Goal: Use online tool/utility: Utilize a website feature to perform a specific function

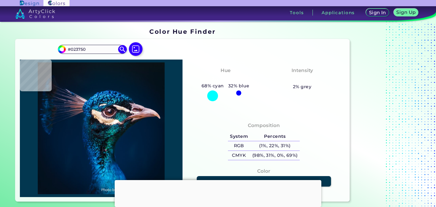
type input "#002d49"
type input "#002D49"
type input "#03304a"
type input "#03304A"
type input "#094b63"
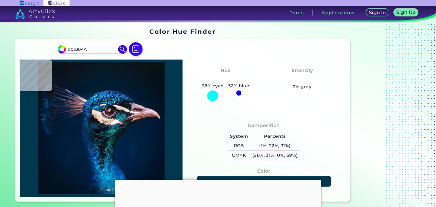
type input "#094B63"
type input "#06546a"
type input "#06546A"
type input "#034f6b"
type input "#034F6B"
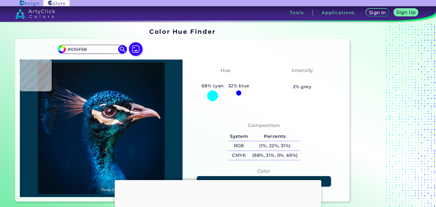
type input "#044b67"
type input "#044B67"
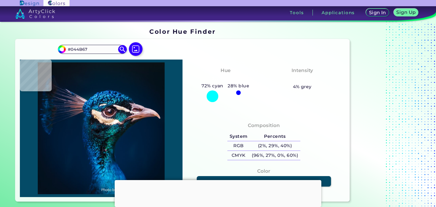
type input "#0d4561"
type input "#0D4561"
type input "#1d3449"
type input "#1D3449"
type input "#152a36"
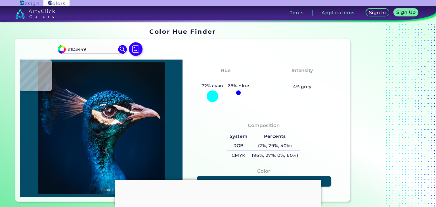
type input "#152A36"
type input "#121b23"
type input "#121B23"
type input "#070f18"
type input "#070F18"
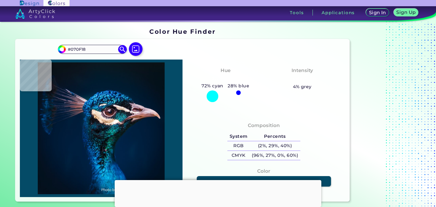
type input "#012133"
type input "#0c2038"
type input "#0C2038"
type input "#042b43"
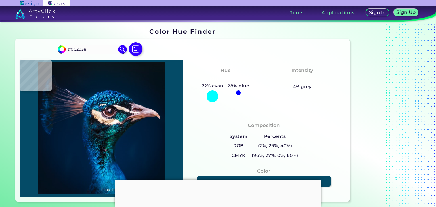
type input "#042B43"
type input "#0a3b5a"
type input "#0A3B5A"
type input "#013761"
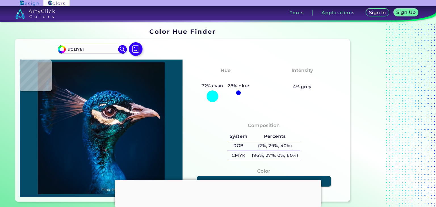
type input "#003466"
type input "#013b6f"
type input "#013B6F"
type input "#034d86"
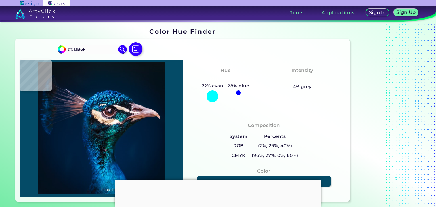
type input "#034D86"
type input "#02589c"
type input "#02589C"
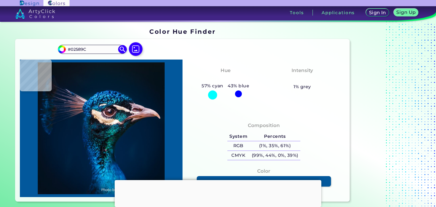
type input "#054c8f"
type input "#054C8F"
type input "#024688"
type input "#035294"
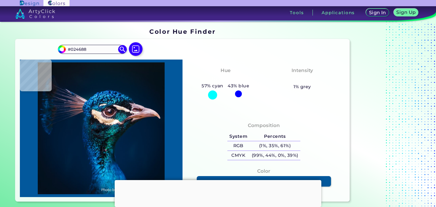
type input "#035294"
type input "#056aad"
type input "#056AAD"
type input "#1d9fe9"
type input "#1D9FE9"
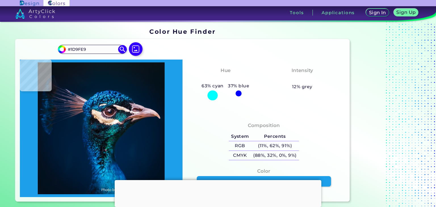
type input "#1e95e3"
type input "#1E95E3"
type input "#096eb7"
type input "#096EB7"
type input "#1d7ec0"
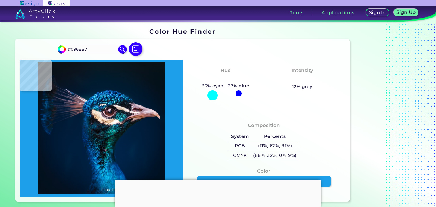
type input "#1D7EC0"
type input "#005191"
type input "#0c569c"
type input "#0C569C"
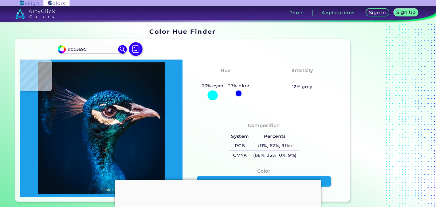
type input "#0b55a0"
type input "#0B55A0"
type input "#125b9c"
type input "#125B9C"
type input "#073e78"
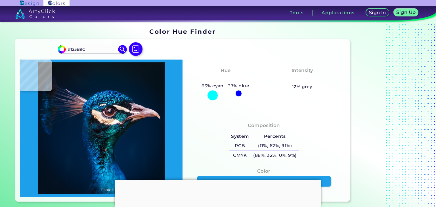
type input "#073E78"
type input "#012c58"
type input "#012C58"
type input "#166e9c"
type input "#166E9C"
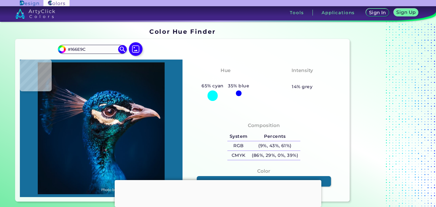
type input "#063e6c"
type input "#063E6C"
type input "#237092"
type input "#10608f"
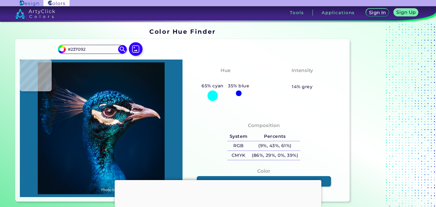
type input "#10608F"
type input "#00204d"
type input "#00204D"
type input "#07689e"
type input "#07689E"
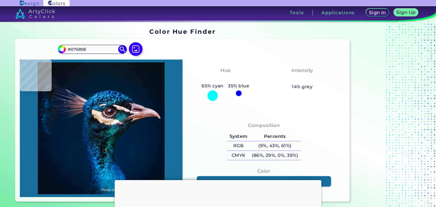
type input "#004876"
type input "#0b446f"
type input "#0B446F"
type input "#001c3d"
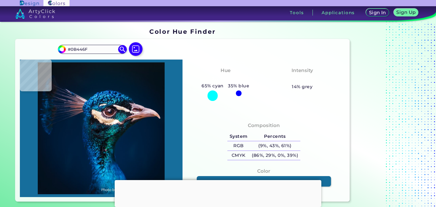
type input "#001C3D"
type input "#00132f"
type input "#00132F"
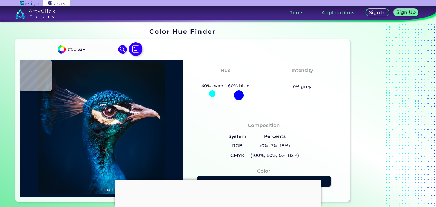
type input "#04263d"
type input "#04263D"
type input "#032038"
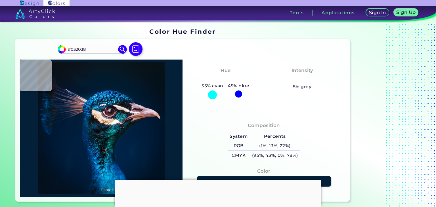
type input "#0f2e4a"
type input "#0F2E4A"
type input "#001837"
type input "#062b41"
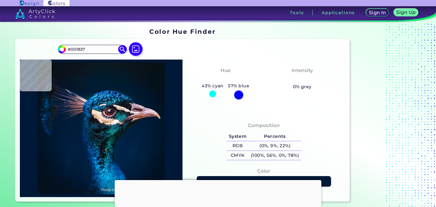
type input "#062B41"
type input "#012a52"
type input "#012A52"
type input "#022758"
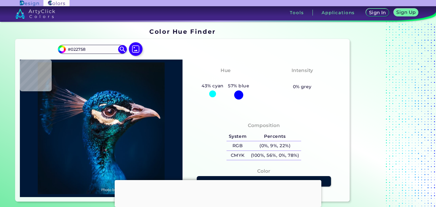
type input "#083569"
type input "#08336b"
type input "#08336B"
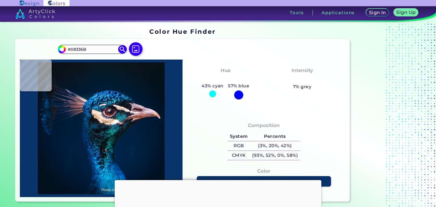
type input "#054481"
type input "#0b548b"
type input "#0B548B"
type input "#2575a4"
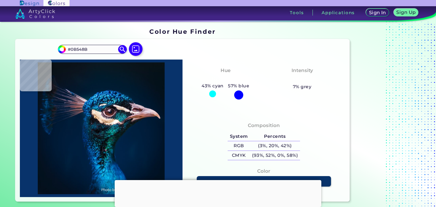
type input "#2575A4"
type input "#014679"
type input "#00396e"
type input "#00396E"
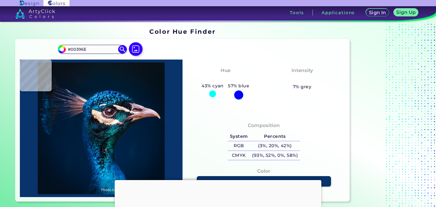
type input "#002960"
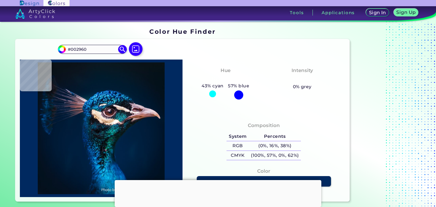
type input "#0e78a6"
type input "#0E78A6"
type input "#28abda"
type input "#28ABDA"
type input "#1492cb"
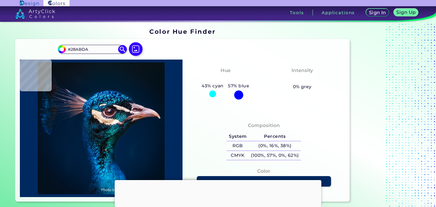
type input "#1492CB"
type input "#005798"
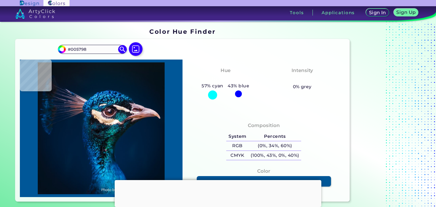
type input "#177ab8"
type input "#177AB8"
type input "#1167a9"
type input "#1167A9"
type input "#034581"
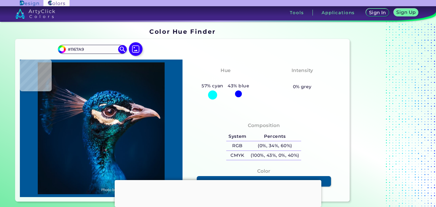
type input "#034581"
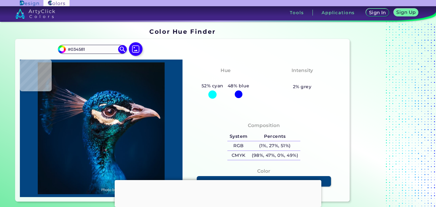
type input "#1167a9"
type input "#1167A9"
type input "#095392"
type input "#0a5f9b"
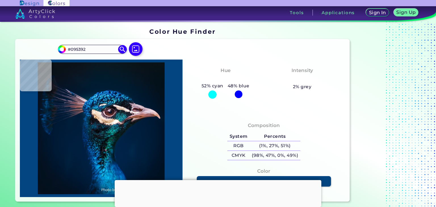
type input "#0A5F9B"
type input "#0b548b"
type input "#0B548B"
type input "#113f71"
type input "#113F71"
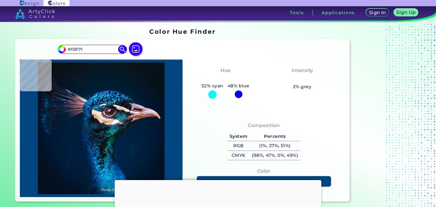
type input "#02366e"
type input "#02366E"
type input "#0d73ad"
type input "#0D73AD"
type input "#025d9d"
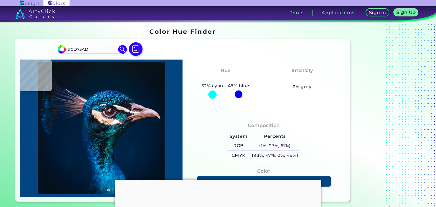
type input "#025D9D"
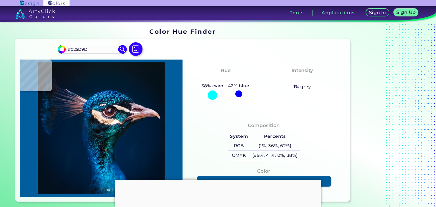
type input "#026bbb"
type input "#026BBB"
type input "#015da4"
type input "#015DA4"
type input "#105f9c"
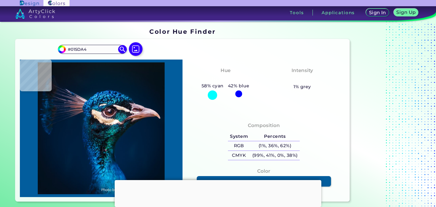
type input "#105F9C"
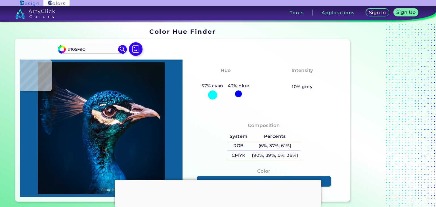
type input "#00366c"
type input "#00366C"
type input "#062b57"
type input "#062B57"
type input "#011936"
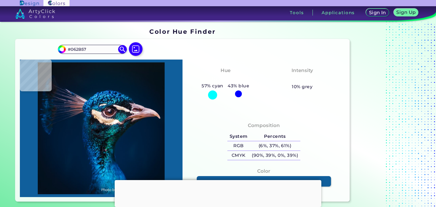
type input "#011936"
type input "#001d3d"
type input "#001D3D"
type input "#00193a"
type input "#00193A"
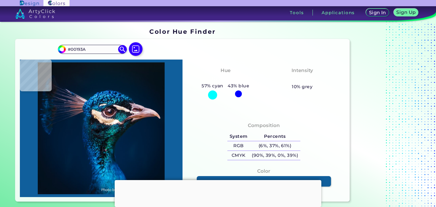
type input "#042449"
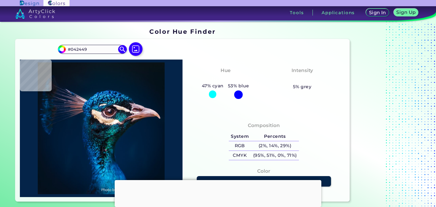
type input "#04264f"
type input "#04264F"
type input "#022148"
type input "#00183f"
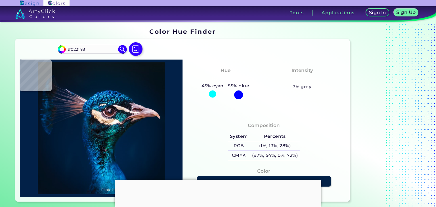
type input "#00183F"
type input "#00305d"
type input "#00305D"
type input "#00285a"
type input "#00285A"
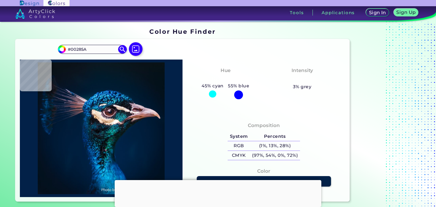
type input "#032b5d"
type input "#032B5D"
type input "#033878"
type input "#2272c0"
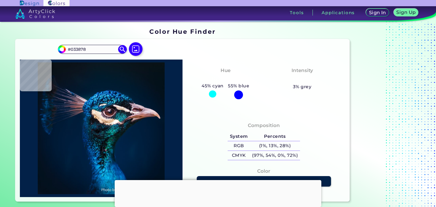
type input "#2272C0"
type input "#0b55a0"
type input "#0B55A0"
type input "#0a4889"
type input "#0A4889"
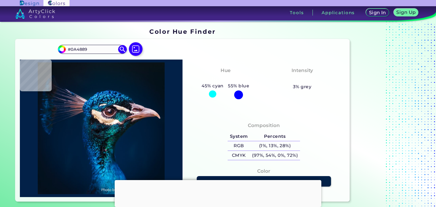
type input "#003467"
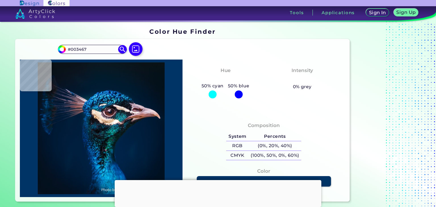
type input "#00447b"
type input "#00447B"
type input "#0965a3"
type input "#0965A3"
type input "#0d6eac"
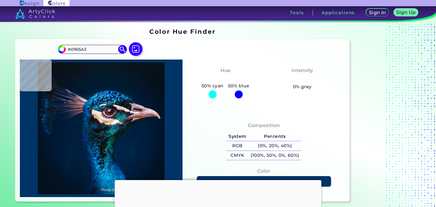
type input "#0D6EAC"
type input "#08487c"
type input "#08487C"
type input "#002553"
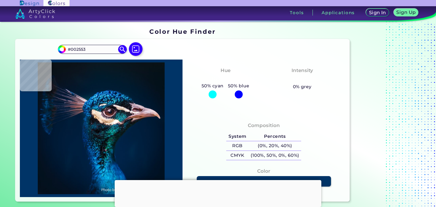
type input "#0b4670"
type input "#0B4670"
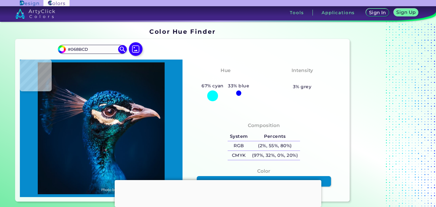
click at [90, 101] on img at bounding box center [101, 128] width 157 height 132
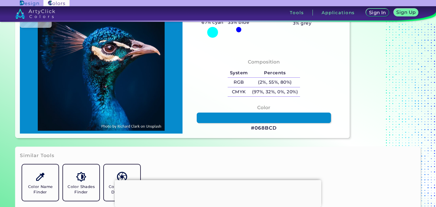
scroll to position [64, 0]
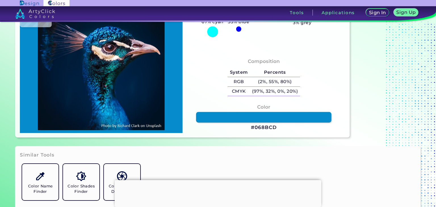
click at [218, 121] on link at bounding box center [263, 117] width 135 height 10
